Goal: Transaction & Acquisition: Download file/media

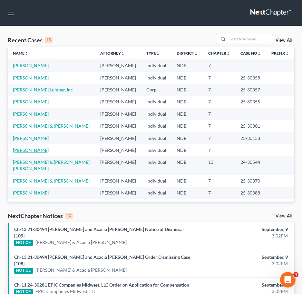
click at [28, 151] on link "[PERSON_NAME]" at bounding box center [31, 149] width 36 height 5
select select "4"
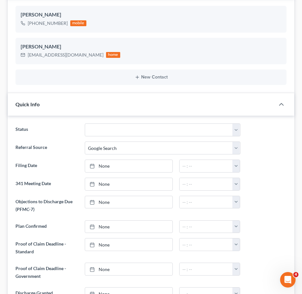
click at [154, 158] on ng-include "Status 10 - Chapter 13 Discharged 11 - Chapter 13 Converted to 7 12 - Debt Sett…" at bounding box center [151, 220] width 272 height 194
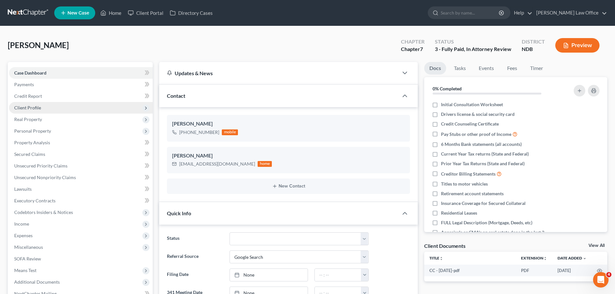
click at [37, 109] on span "Client Profile" at bounding box center [27, 107] width 27 height 5
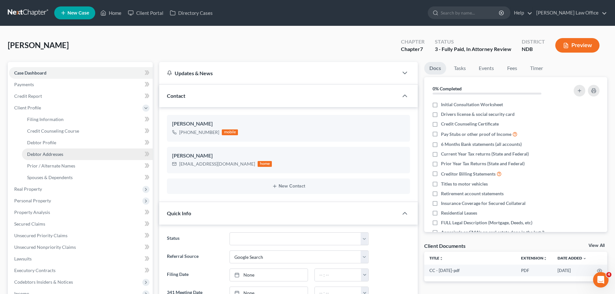
click at [48, 152] on span "Debtor Addresses" at bounding box center [45, 153] width 36 height 5
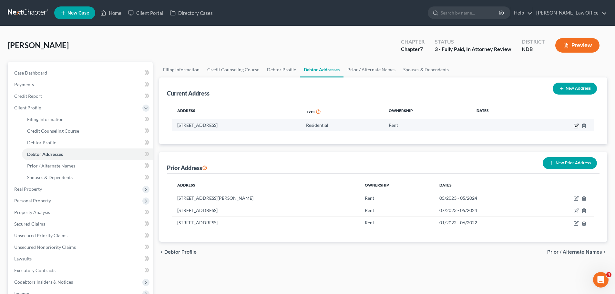
click at [576, 126] on icon "button" at bounding box center [576, 125] width 3 height 3
select select "29"
select select "0"
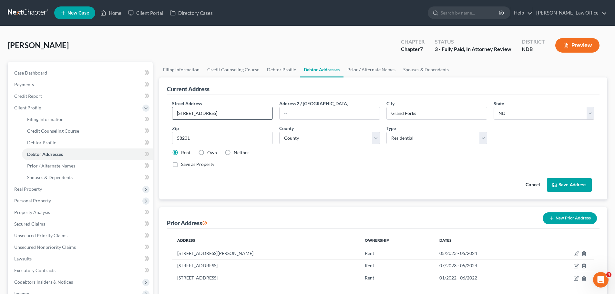
click at [241, 112] on input "[STREET_ADDRESS]" at bounding box center [222, 113] width 100 height 12
type input "[STREET_ADDRESS]"
click at [567, 187] on button "Save Address" at bounding box center [569, 185] width 45 height 14
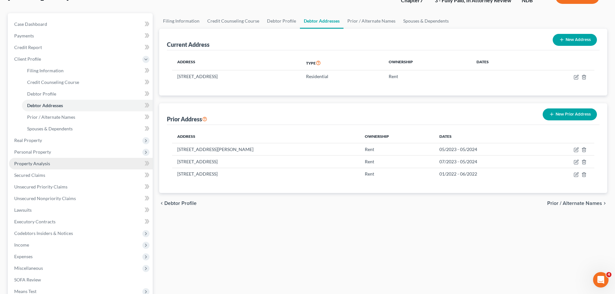
scroll to position [65, 0]
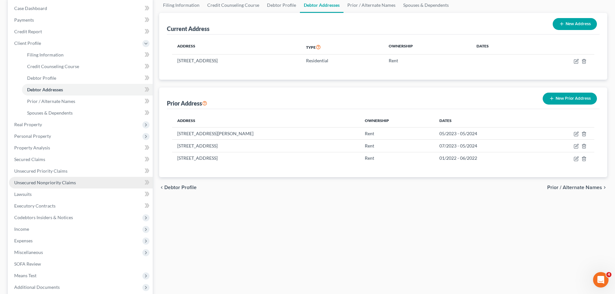
click at [43, 183] on span "Unsecured Nonpriority Claims" at bounding box center [45, 182] width 62 height 5
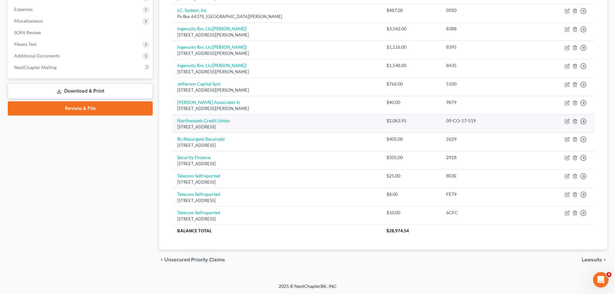
scroll to position [227, 0]
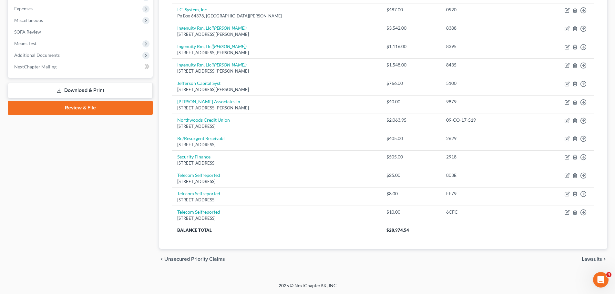
click at [4, 177] on div "[PERSON_NAME] Upgraded Chapter Chapter 7 Status 3 - Fully Paid, In Attorney Rev…" at bounding box center [307, 40] width 615 height 483
drag, startPoint x: 4, startPoint y: 177, endPoint x: 94, endPoint y: 212, distance: 96.7
click at [94, 212] on div "Case Dashboard Payments Invoices Payments Payments Credit Report Client Profile" at bounding box center [80, 52] width 151 height 435
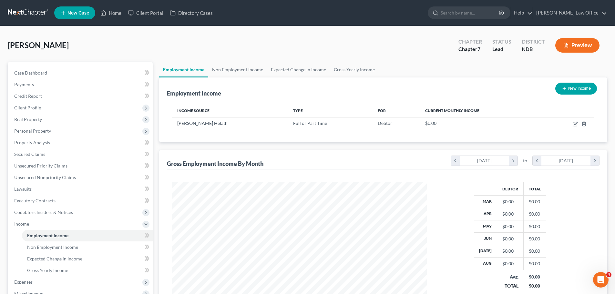
scroll to position [322718, 322585]
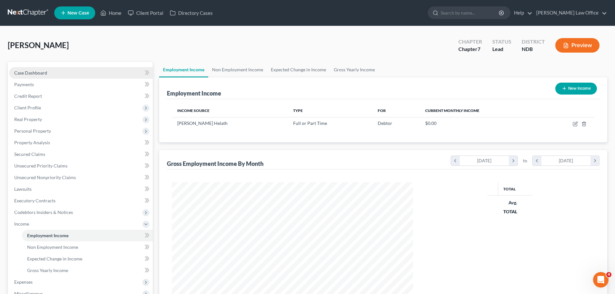
scroll to position [120, 254]
click at [110, 9] on link "Home" at bounding box center [110, 13] width 27 height 12
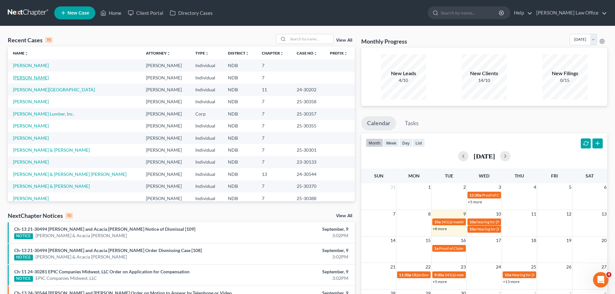
click at [22, 79] on link "[PERSON_NAME]" at bounding box center [31, 77] width 36 height 5
select select "4"
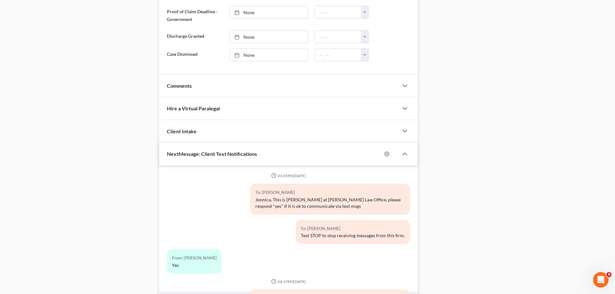
scroll to position [245, 0]
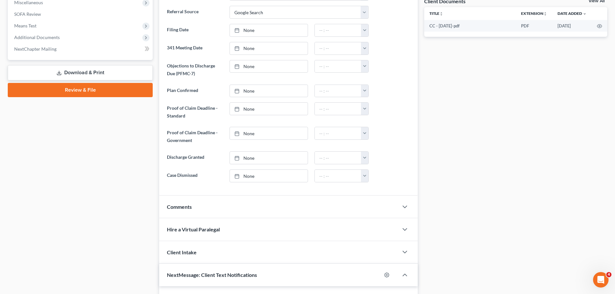
click at [75, 71] on link "Download & Print" at bounding box center [80, 72] width 145 height 15
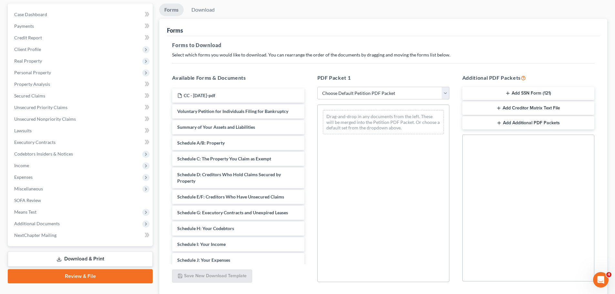
scroll to position [65, 0]
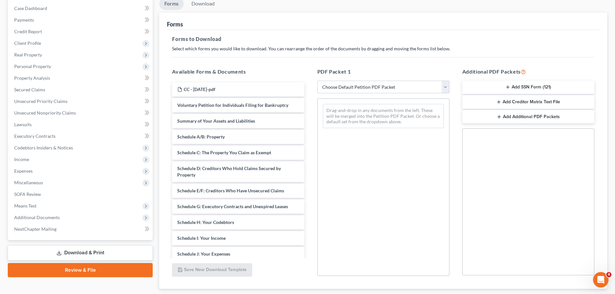
click at [445, 87] on select "Choose Default Petition PDF Packet Complete Bankruptcy Petition (all forms and …" at bounding box center [383, 87] width 132 height 13
select select "1"
click at [320, 81] on select "Choose Default Petition PDF Packet Complete Bankruptcy Petition (all forms and …" at bounding box center [383, 87] width 132 height 13
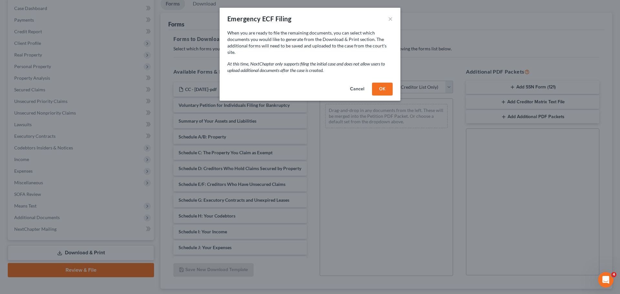
click at [377, 83] on button "OK" at bounding box center [382, 89] width 21 height 13
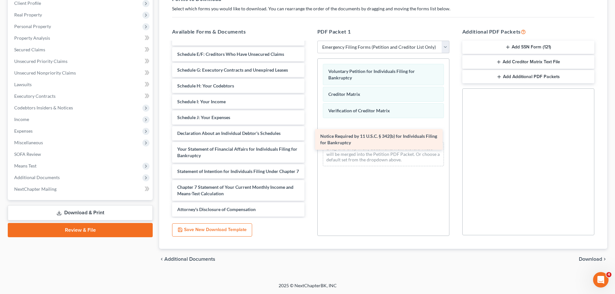
scroll to position [87, 0]
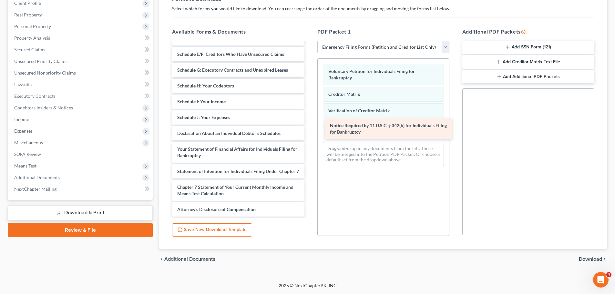
drag, startPoint x: 180, startPoint y: 187, endPoint x: 333, endPoint y: 125, distance: 164.7
click at [309, 125] on div "Notice Required by 11 U.S.C. § 342(b) for Individuals Filing for Bankruptcy CC …" at bounding box center [238, 89] width 142 height 255
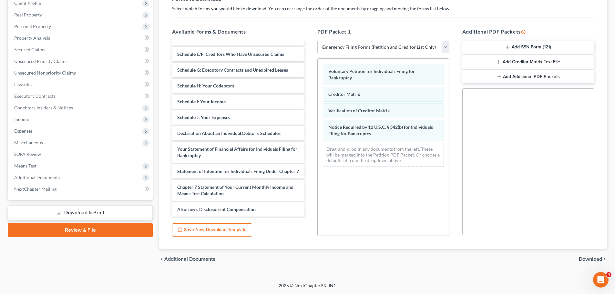
click at [544, 46] on button "Add SSN Form (121)" at bounding box center [528, 48] width 132 height 14
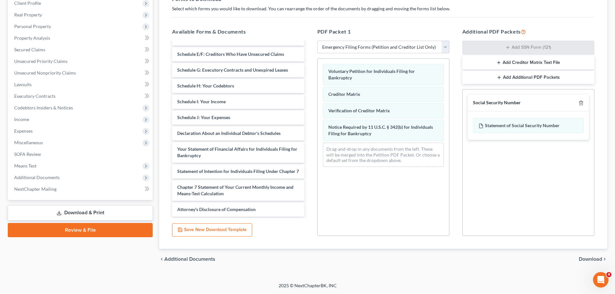
click at [584, 258] on span "Download" at bounding box center [590, 259] width 23 height 5
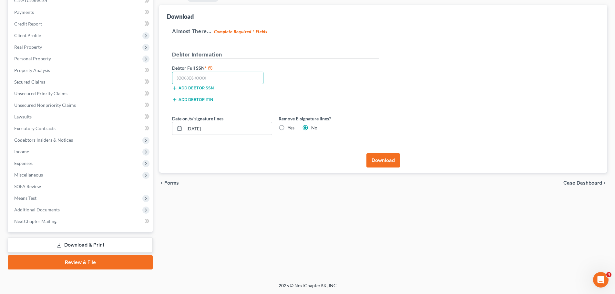
click at [197, 78] on input "text" at bounding box center [217, 78] width 91 height 13
type input "469-33-3225"
click at [384, 162] on button "Download" at bounding box center [383, 160] width 34 height 14
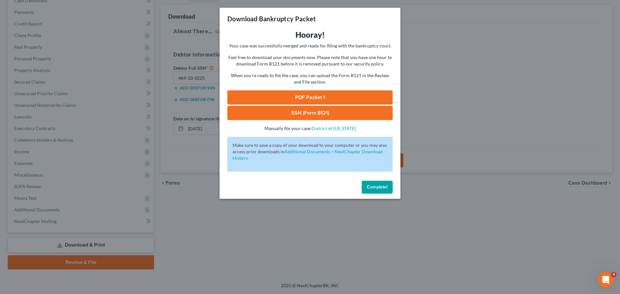
click at [308, 97] on link "PDF Packet 1" at bounding box center [309, 97] width 165 height 14
click at [286, 111] on link "SSN (Form B121)" at bounding box center [309, 113] width 165 height 14
click at [522, 123] on div "Download Bankruptcy Packet Hooray! Your case was successfully merged and ready …" at bounding box center [310, 147] width 620 height 294
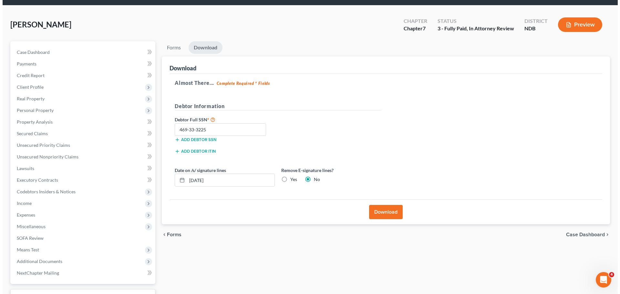
scroll to position [32, 0]
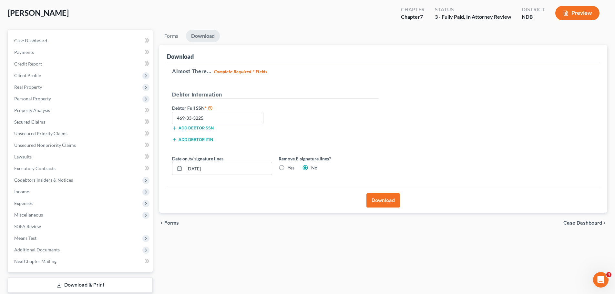
click at [385, 201] on button "Download" at bounding box center [383, 200] width 34 height 14
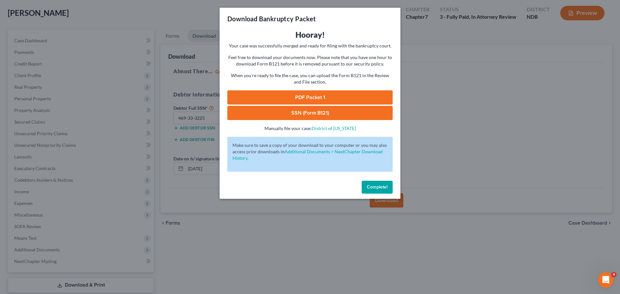
click at [288, 95] on link "PDF Packet 1" at bounding box center [309, 97] width 165 height 14
click at [374, 185] on span "Complete!" at bounding box center [377, 186] width 21 height 5
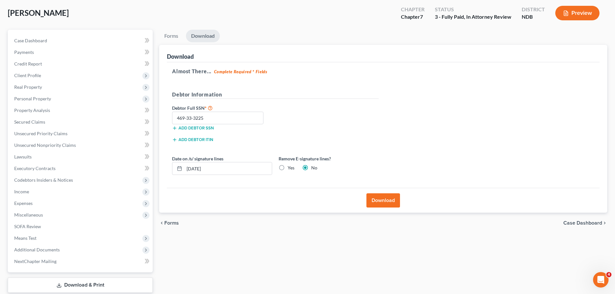
click at [288, 167] on label "Yes" at bounding box center [291, 168] width 7 height 6
click at [290, 167] on input "Yes" at bounding box center [292, 167] width 4 height 4
radio input "true"
radio input "false"
click at [381, 200] on button "Download" at bounding box center [383, 200] width 34 height 14
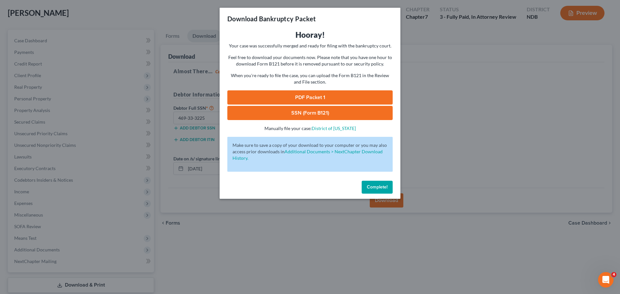
click at [297, 96] on link "PDF Packet 1" at bounding box center [309, 97] width 165 height 14
drag, startPoint x: 275, startPoint y: 113, endPoint x: 256, endPoint y: 114, distance: 19.4
click at [256, 114] on link "SSN (Form B121)" at bounding box center [309, 113] width 165 height 14
